Goal: Task Accomplishment & Management: Use online tool/utility

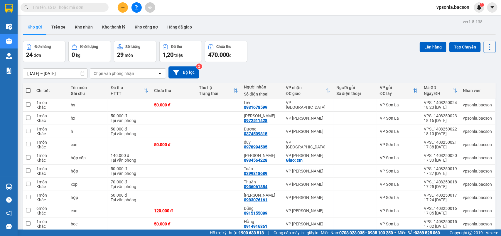
click at [486, 50] on icon at bounding box center [490, 47] width 8 height 8
click at [470, 82] on span "Làm mới" at bounding box center [476, 84] width 16 height 6
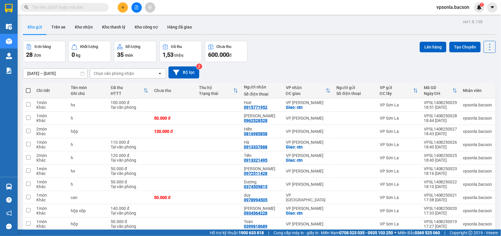
click at [140, 75] on div "Chọn văn phòng nhận" at bounding box center [124, 73] width 68 height 9
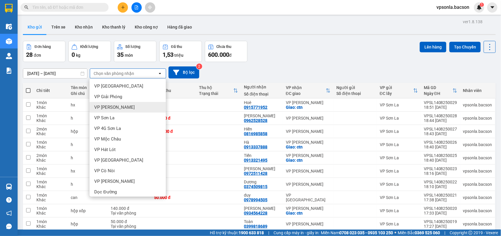
click at [115, 109] on span "VP [PERSON_NAME]" at bounding box center [114, 107] width 41 height 6
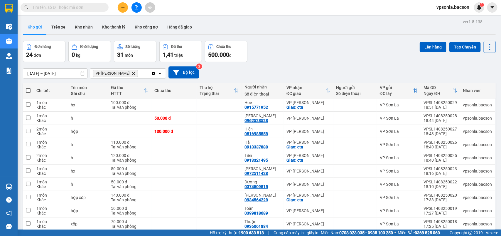
click at [27, 91] on span at bounding box center [28, 90] width 5 height 5
click at [28, 87] on input "checkbox" at bounding box center [28, 87] width 0 height 0
checkbox input "true"
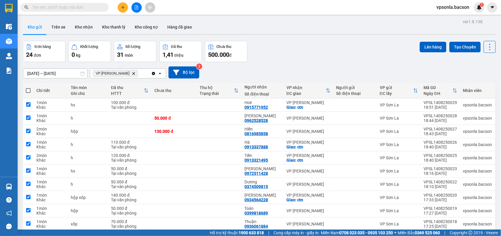
checkbox input "true"
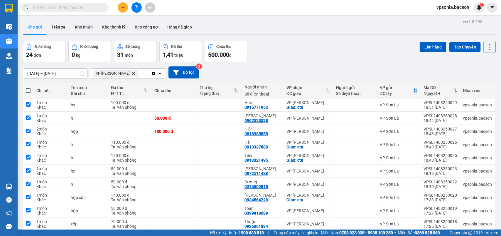
checkbox input "true"
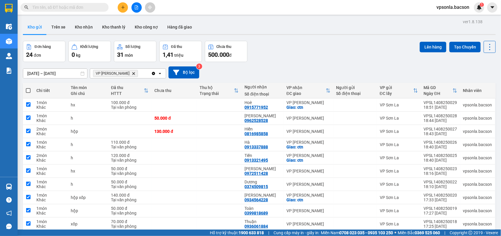
checkbox input "true"
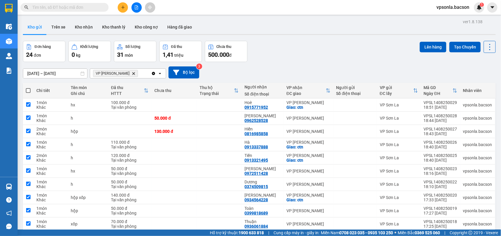
checkbox input "true"
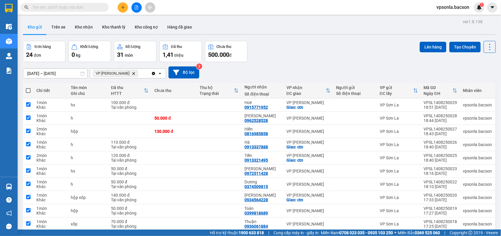
checkbox input "true"
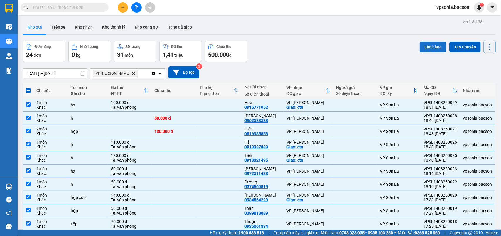
click at [421, 46] on button "Lên hàng" at bounding box center [433, 47] width 27 height 11
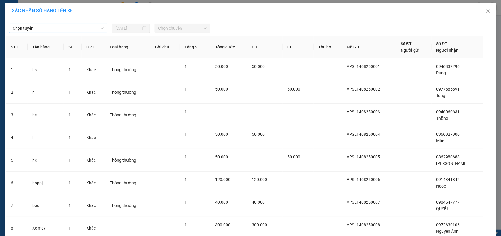
drag, startPoint x: 55, startPoint y: 26, endPoint x: 51, endPoint y: 30, distance: 5.2
click at [53, 27] on span "Chọn tuyến" at bounding box center [58, 28] width 91 height 9
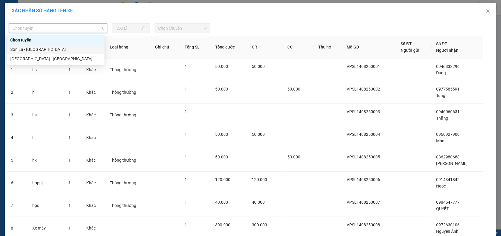
click at [30, 49] on div "Sơn La - [GEOGRAPHIC_DATA]" at bounding box center [55, 49] width 91 height 6
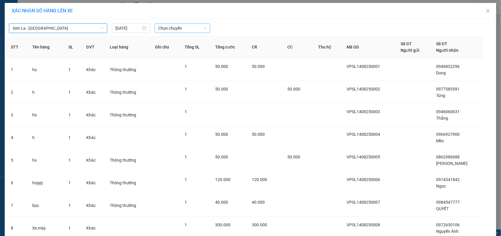
click at [181, 26] on span "Chọn chuyến" at bounding box center [182, 28] width 48 height 9
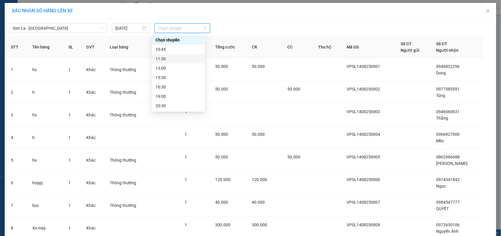
scroll to position [28, 0]
click at [166, 104] on div "22:30" at bounding box center [179, 105] width 46 height 6
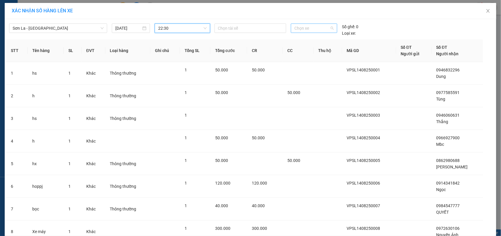
click at [332, 24] on div "Chọn xe" at bounding box center [314, 27] width 46 height 9
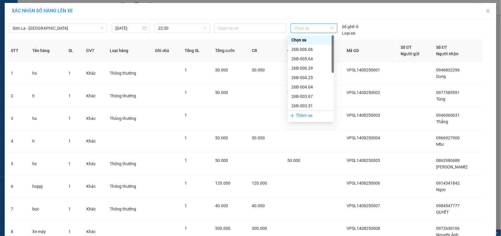
scroll to position [84, 0]
click at [303, 87] on div "29H-513.77" at bounding box center [310, 87] width 39 height 6
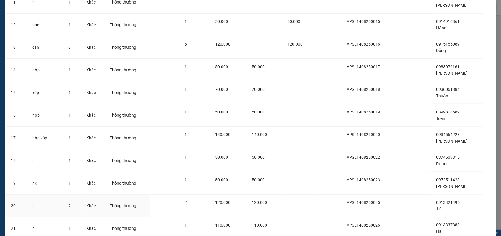
scroll to position [410, 0]
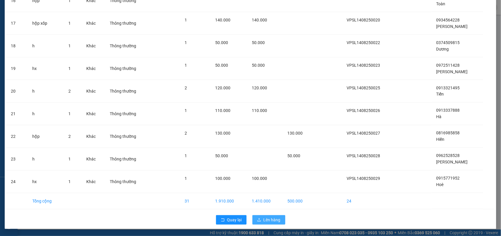
click at [276, 220] on span "Lên hàng" at bounding box center [272, 219] width 17 height 6
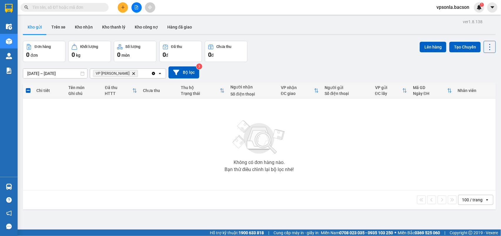
click at [132, 73] on icon "VP Thanh Xuân, close by backspace" at bounding box center [133, 73] width 3 height 3
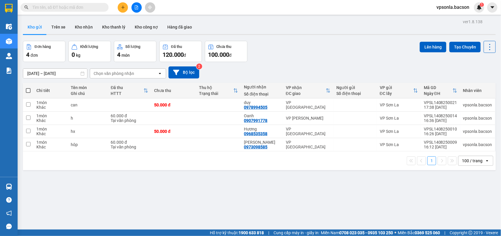
click at [24, 90] on th at bounding box center [28, 91] width 11 height 16
click at [28, 131] on input "checkbox" at bounding box center [28, 131] width 4 height 4
checkbox input "true"
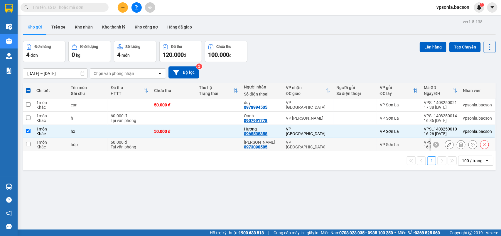
click at [29, 143] on input "checkbox" at bounding box center [28, 144] width 4 height 4
checkbox input "true"
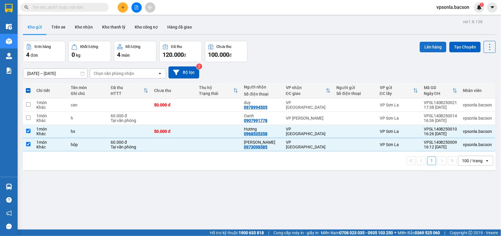
click at [422, 43] on button "Lên hàng" at bounding box center [433, 47] width 27 height 11
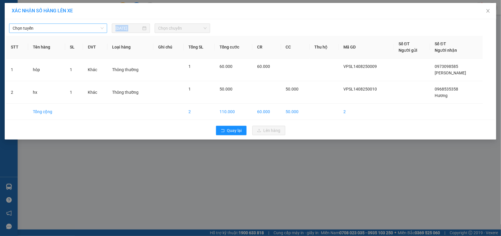
click at [45, 33] on div "Chọn tuyến [DATE] Chọn chuyến STT Tên hàng SL ĐVT Loại hàng Ghi chú Tổng SL Tổn…" at bounding box center [251, 79] width 492 height 120
click at [48, 30] on span "Chọn tuyến" at bounding box center [58, 28] width 91 height 9
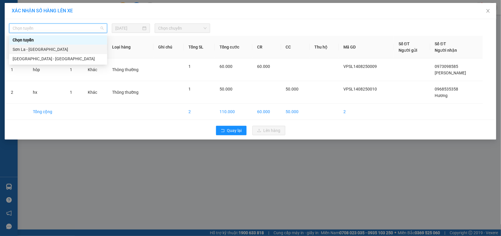
click at [33, 50] on div "Sơn La - [GEOGRAPHIC_DATA]" at bounding box center [58, 49] width 91 height 6
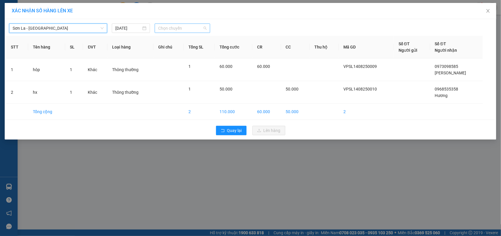
click at [189, 29] on span "Chọn chuyến" at bounding box center [182, 28] width 48 height 9
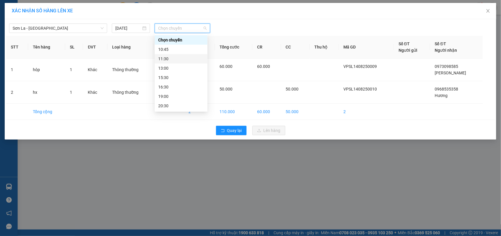
drag, startPoint x: 168, startPoint y: 59, endPoint x: 179, endPoint y: 56, distance: 11.7
click at [169, 58] on div "11:30" at bounding box center [181, 58] width 46 height 6
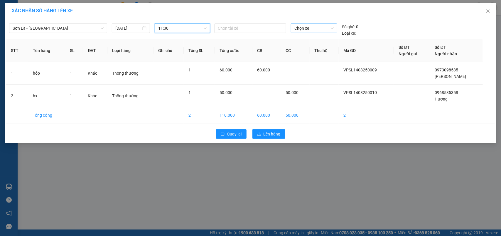
click at [313, 30] on span "Chọn xe" at bounding box center [313, 28] width 39 height 9
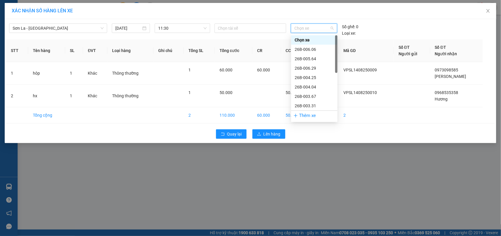
scroll to position [84, 0]
click at [310, 84] on div "29H-513.77" at bounding box center [314, 87] width 39 height 6
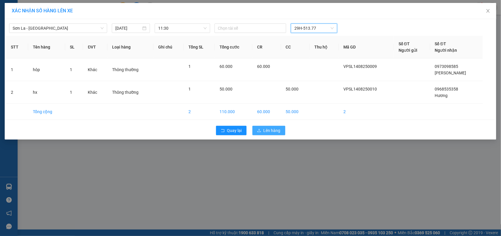
click at [266, 127] on button "Lên hàng" at bounding box center [268, 130] width 33 height 9
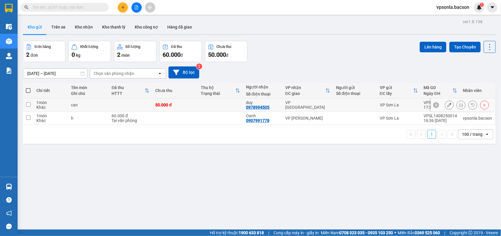
click at [29, 102] on input "checkbox" at bounding box center [28, 104] width 4 height 4
checkbox input "true"
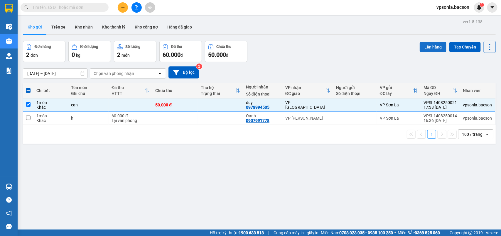
click at [436, 45] on button "Lên hàng" at bounding box center [433, 47] width 27 height 11
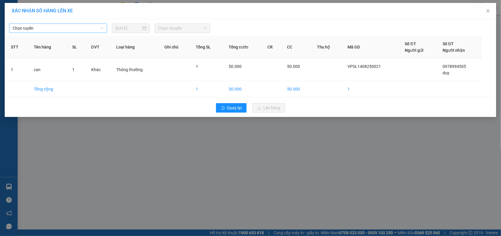
click at [62, 26] on span "Chọn tuyến" at bounding box center [58, 28] width 91 height 9
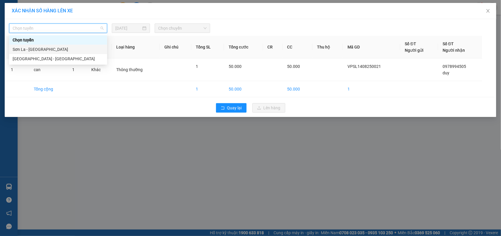
click at [32, 48] on div "Sơn La - [GEOGRAPHIC_DATA]" at bounding box center [58, 49] width 91 height 6
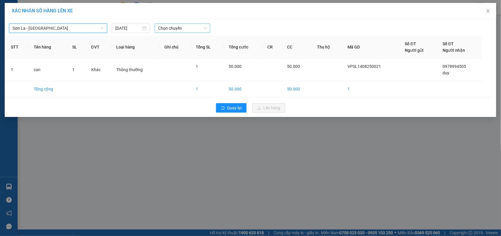
click at [161, 25] on span "Chọn chuyến" at bounding box center [182, 28] width 48 height 9
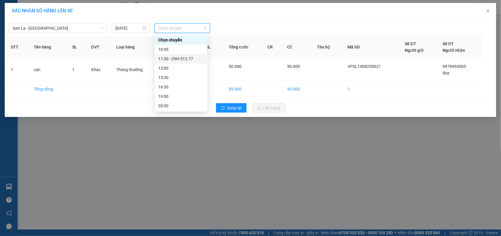
click at [169, 56] on div "11:30 - 29H-513.77" at bounding box center [181, 58] width 46 height 6
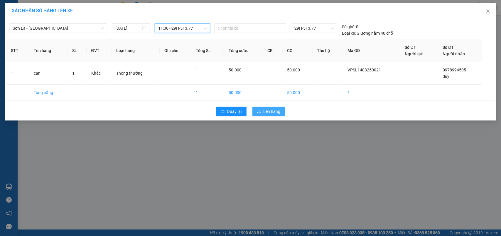
drag, startPoint x: 264, startPoint y: 102, endPoint x: 266, endPoint y: 108, distance: 6.3
click at [265, 107] on div "[GEOGRAPHIC_DATA] [DATE] 11:30 11:30 - 29H-513.77 Chọn tài xế 29H-513.77 Số ghế…" at bounding box center [251, 69] width 492 height 101
click at [266, 109] on span "Lên hàng" at bounding box center [272, 111] width 17 height 6
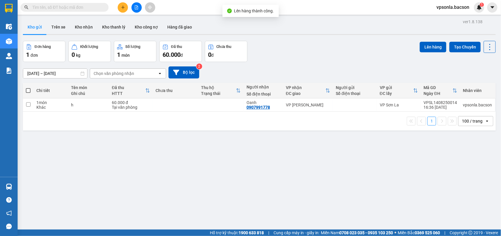
click at [30, 90] on span at bounding box center [28, 90] width 5 height 5
click at [28, 87] on input "checkbox" at bounding box center [28, 87] width 0 height 0
checkbox input "true"
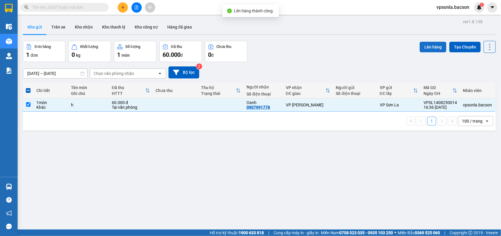
click at [427, 51] on button "Lên hàng" at bounding box center [433, 47] width 27 height 11
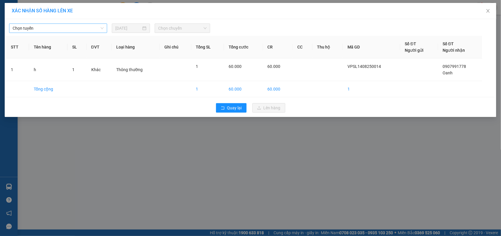
click at [63, 28] on span "Chọn tuyến" at bounding box center [58, 28] width 91 height 9
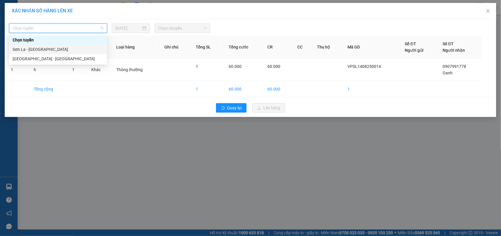
click at [13, 48] on div "Sơn La - [GEOGRAPHIC_DATA]" at bounding box center [58, 49] width 91 height 6
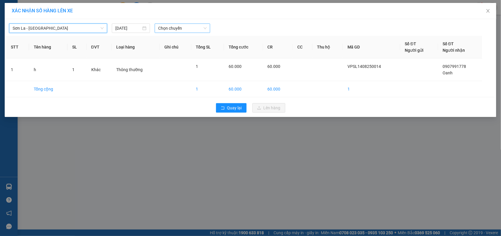
click at [194, 23] on div "Chọn chuyến" at bounding box center [182, 27] width 55 height 9
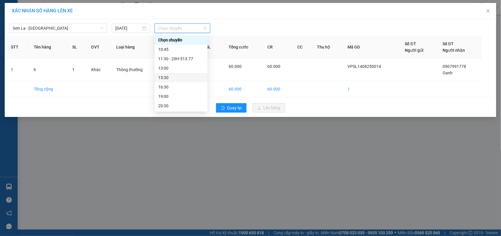
click at [175, 76] on div "15:30" at bounding box center [181, 77] width 46 height 6
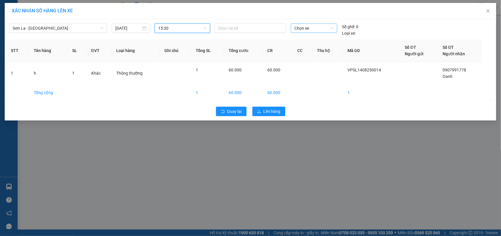
click at [324, 30] on span "Chọn xe" at bounding box center [313, 28] width 39 height 9
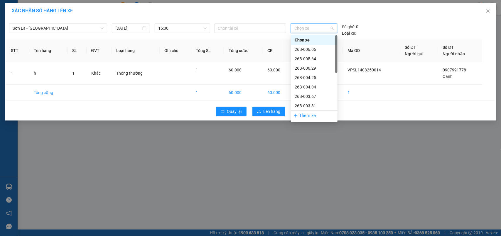
scroll to position [84, 0]
click at [310, 84] on div "29H-513.77" at bounding box center [314, 87] width 39 height 6
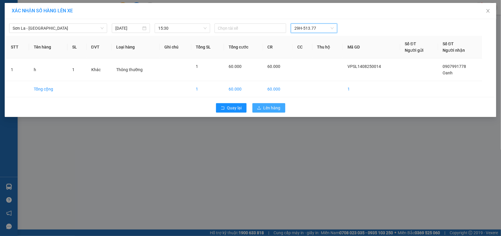
click at [265, 108] on span "Lên hàng" at bounding box center [272, 107] width 17 height 6
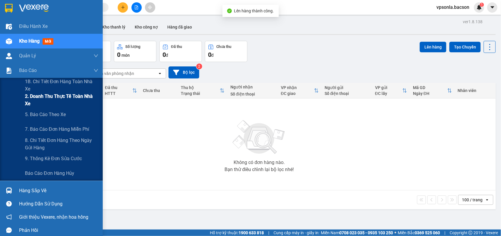
click at [44, 99] on td "Không có đơn hàng nào. Bạn thử điều chỉnh lại bộ lọc nhé!" at bounding box center [259, 144] width 473 height 92
click at [26, 94] on span "2. Doanh thu thực tế toàn nhà xe" at bounding box center [61, 99] width 73 height 15
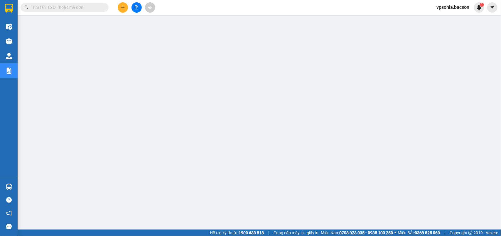
click at [448, 5] on span "vpsonla.bacson" at bounding box center [453, 7] width 42 height 7
click at [448, 16] on span "Đăng xuất" at bounding box center [455, 18] width 29 height 6
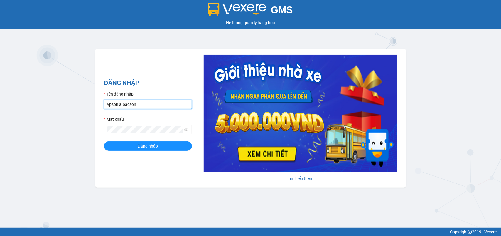
click at [147, 103] on input "vpsonla.bacson" at bounding box center [148, 103] width 88 height 9
type input "vpgialam.bacson"
click at [165, 149] on button "Đăng nhập" at bounding box center [148, 145] width 88 height 9
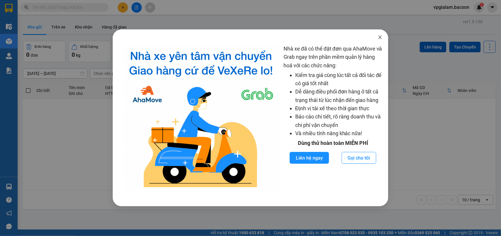
click at [381, 36] on icon "close" at bounding box center [380, 37] width 5 height 5
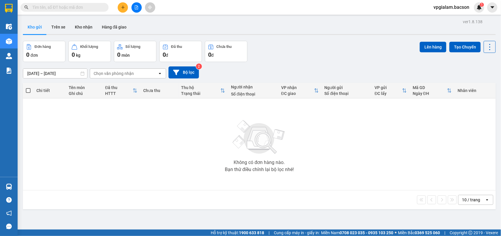
click at [445, 8] on span "vpgialam.bacson" at bounding box center [451, 7] width 45 height 7
click at [444, 14] on li "Đăng xuất" at bounding box center [451, 18] width 45 height 9
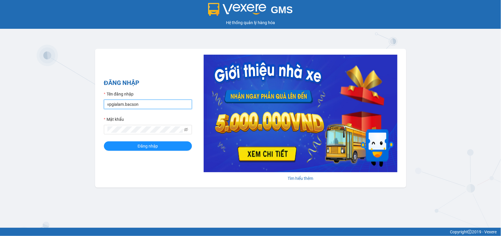
drag, startPoint x: 121, startPoint y: 105, endPoint x: 90, endPoint y: 105, distance: 31.4
click at [90, 105] on div "GMS Hệ thống [PERSON_NAME] hàng [PERSON_NAME] NHẬP Tên đăng nhập vpgialam.[PERS…" at bounding box center [250, 113] width 501 height 227
type input "aluyen.bacson"
click at [125, 142] on button "Đăng nhập" at bounding box center [148, 145] width 88 height 9
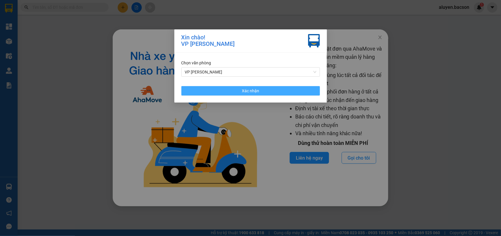
click at [241, 92] on button "Xác nhận" at bounding box center [250, 90] width 139 height 9
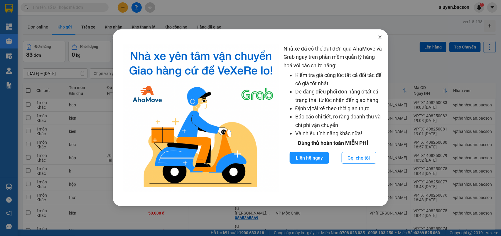
click at [380, 37] on icon "close" at bounding box center [379, 38] width 3 height 4
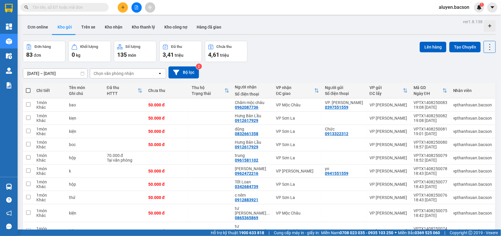
scroll to position [27, 0]
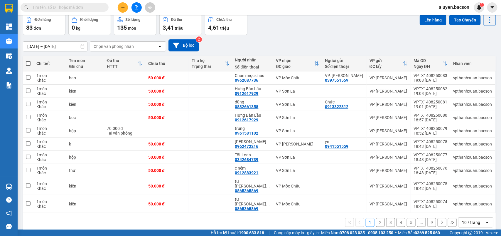
click at [465, 219] on div "10 / trang" at bounding box center [471, 222] width 18 height 6
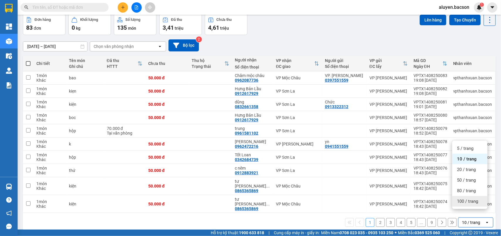
click at [465, 203] on span "100 / trang" at bounding box center [467, 201] width 21 height 6
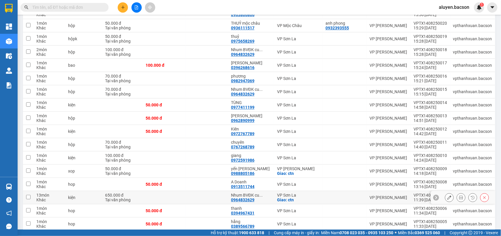
scroll to position [1000, 0]
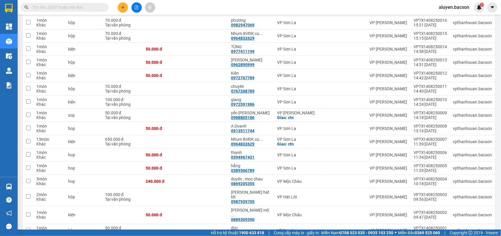
click at [464, 6] on span "aluyen.bacson" at bounding box center [454, 7] width 40 height 7
click at [456, 18] on span "Đăng xuất" at bounding box center [457, 18] width 27 height 6
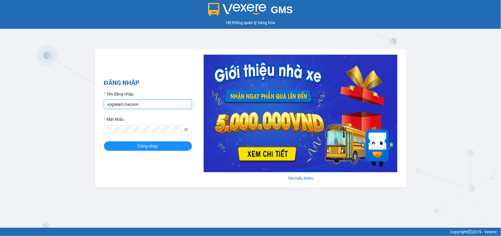
click at [156, 106] on input "vpgialam.bacson" at bounding box center [148, 103] width 88 height 9
type input "vpsonla.bacson"
click at [141, 148] on span "Đăng nhập" at bounding box center [148, 146] width 20 height 6
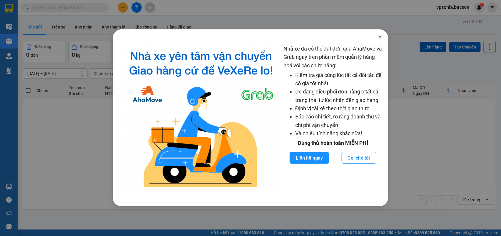
click at [384, 36] on span "Close" at bounding box center [380, 37] width 16 height 16
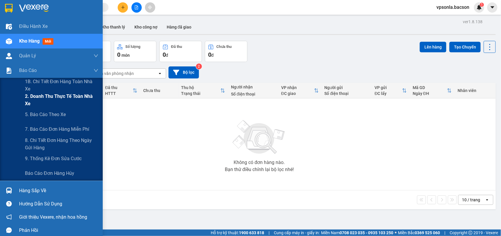
click at [43, 95] on span "2. Doanh thu thực tế toàn nhà xe" at bounding box center [61, 99] width 73 height 15
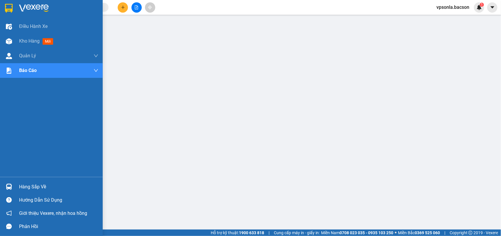
click at [5, 3] on div at bounding box center [9, 8] width 10 height 10
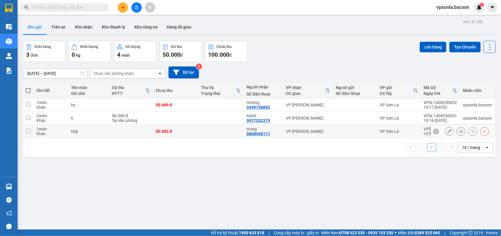
click at [30, 131] on td at bounding box center [28, 131] width 11 height 13
checkbox input "true"
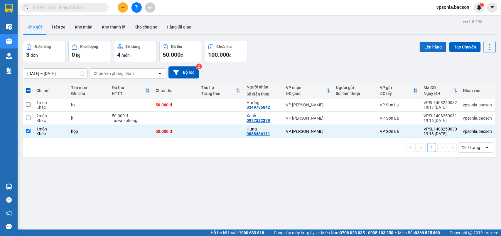
click at [421, 46] on button "Lên hàng" at bounding box center [433, 47] width 27 height 11
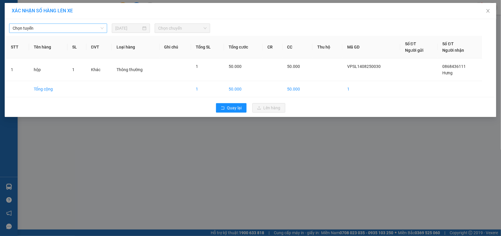
click at [53, 27] on span "Chọn tuyến" at bounding box center [58, 28] width 91 height 9
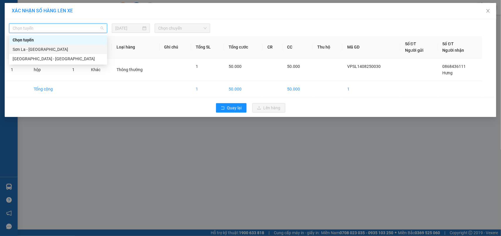
click at [50, 49] on div "Sơn La - Hà Nội" at bounding box center [58, 49] width 91 height 6
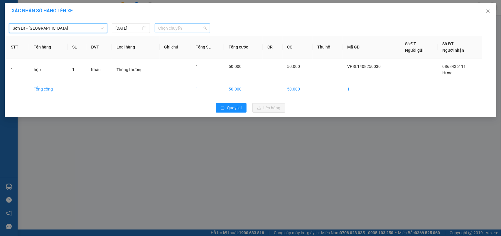
click at [170, 28] on span "Chọn chuyến" at bounding box center [182, 28] width 48 height 9
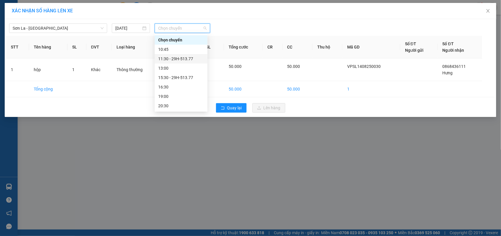
click at [173, 57] on div "11:30 - 29H-513.77" at bounding box center [181, 58] width 46 height 6
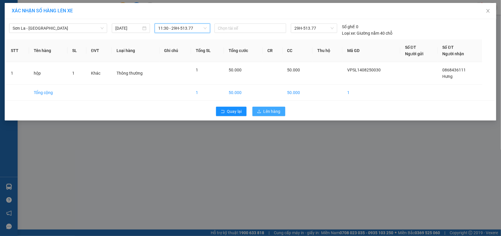
click at [259, 107] on button "Lên hàng" at bounding box center [268, 111] width 33 height 9
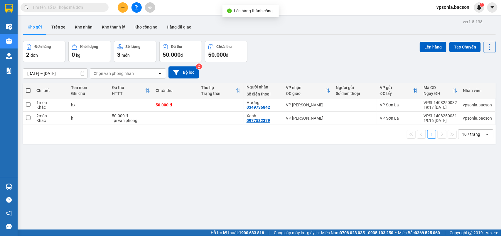
click at [29, 91] on span at bounding box center [28, 90] width 5 height 5
click at [28, 87] on input "checkbox" at bounding box center [28, 87] width 0 height 0
checkbox input "true"
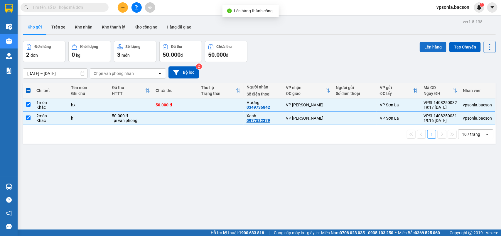
click at [425, 45] on button "Lên hàng" at bounding box center [433, 47] width 27 height 11
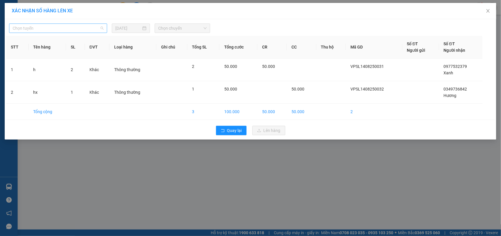
drag, startPoint x: 50, startPoint y: 26, endPoint x: 24, endPoint y: 40, distance: 29.5
click at [50, 26] on span "Chọn tuyến" at bounding box center [58, 28] width 91 height 9
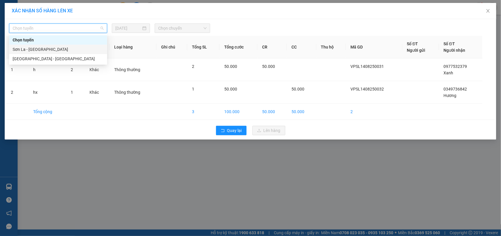
click at [21, 46] on div "Sơn La - [GEOGRAPHIC_DATA]" at bounding box center [58, 49] width 91 height 6
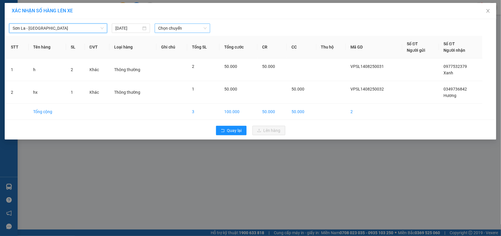
click at [177, 30] on span "Chọn chuyến" at bounding box center [182, 28] width 48 height 9
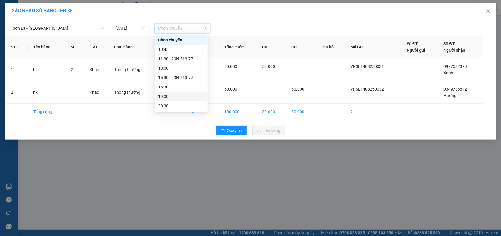
scroll to position [28, 0]
click at [174, 104] on div "22:30 - 29H-513.77" at bounding box center [181, 105] width 46 height 6
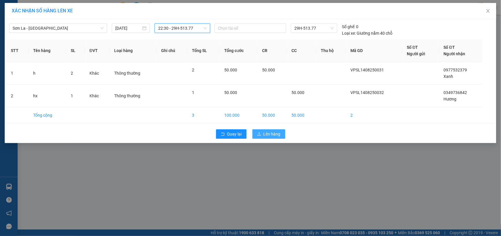
click at [271, 130] on button "Lên hàng" at bounding box center [268, 133] width 33 height 9
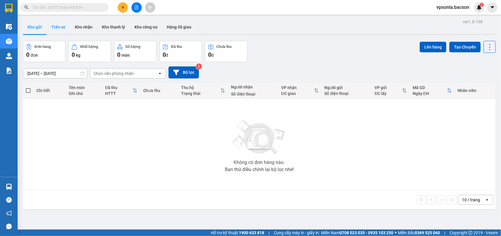
click at [68, 28] on button "Trên xe" at bounding box center [58, 27] width 23 height 14
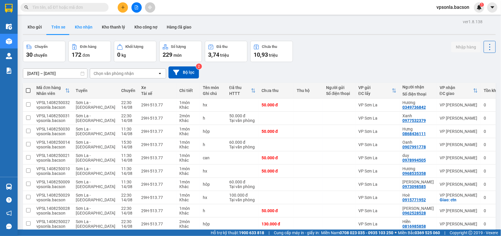
click at [84, 28] on button "Kho nhận" at bounding box center [83, 27] width 27 height 14
type input "[DATE] – [DATE]"
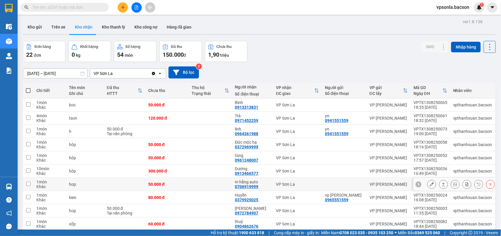
scroll to position [27, 0]
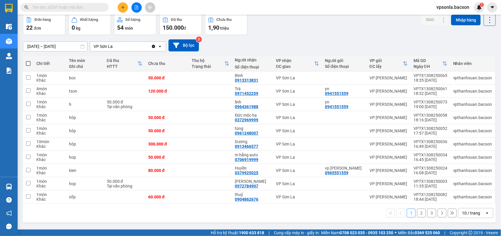
click at [472, 212] on div "10 / trang" at bounding box center [471, 213] width 18 height 6
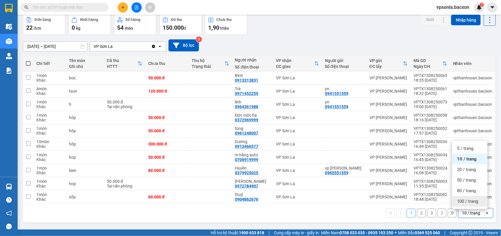
click at [471, 203] on span "100 / trang" at bounding box center [467, 201] width 21 height 6
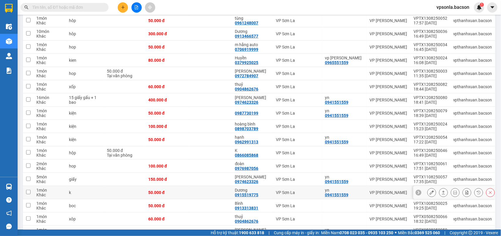
scroll to position [185, 0]
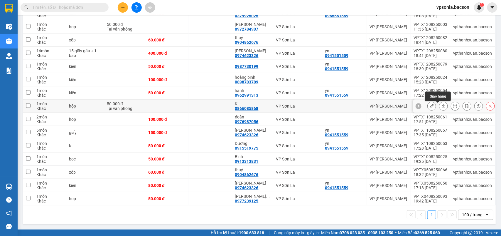
click at [441, 106] on icon at bounding box center [443, 106] width 4 height 4
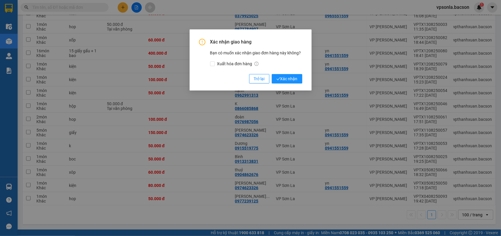
click at [272, 74] on button "Xác nhận" at bounding box center [287, 78] width 31 height 9
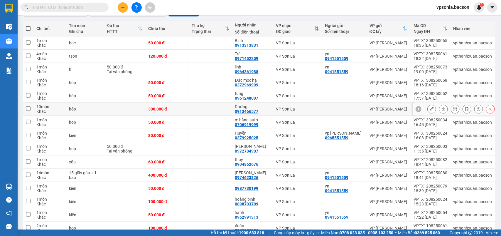
scroll to position [0, 0]
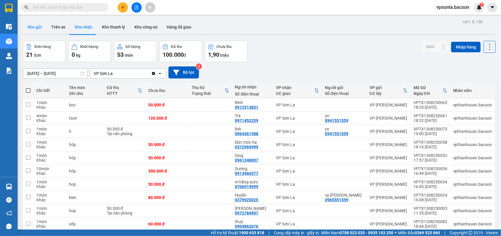
click at [36, 28] on button "Kho gửi" at bounding box center [35, 27] width 24 height 14
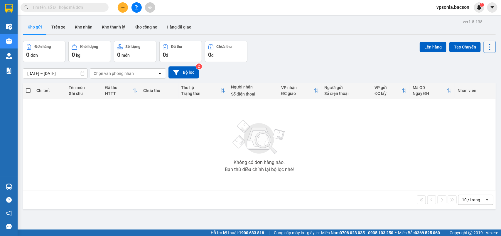
click at [485, 42] on button at bounding box center [490, 47] width 12 height 12
click at [467, 89] on li "Làm mới" at bounding box center [473, 83] width 44 height 11
click at [486, 43] on icon at bounding box center [490, 47] width 8 height 8
click at [480, 82] on span "Làm mới" at bounding box center [476, 84] width 16 height 6
